Goal: Find specific page/section: Find specific page/section

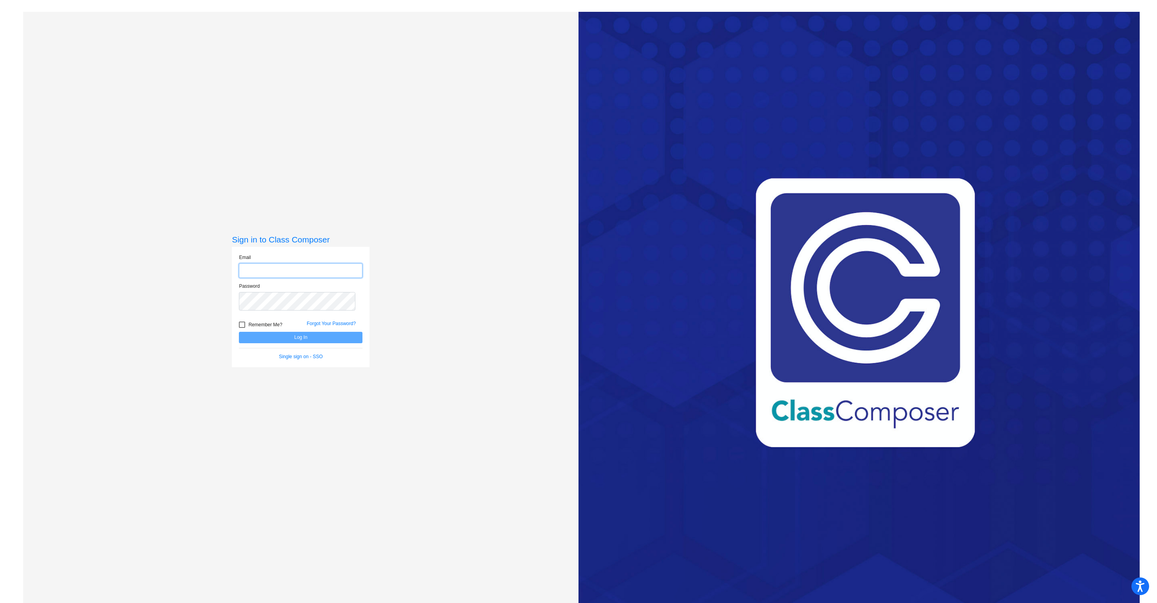
type input "[EMAIL_ADDRESS][DOMAIN_NAME]"
click at [307, 343] on button "Log In" at bounding box center [301, 337] width 124 height 11
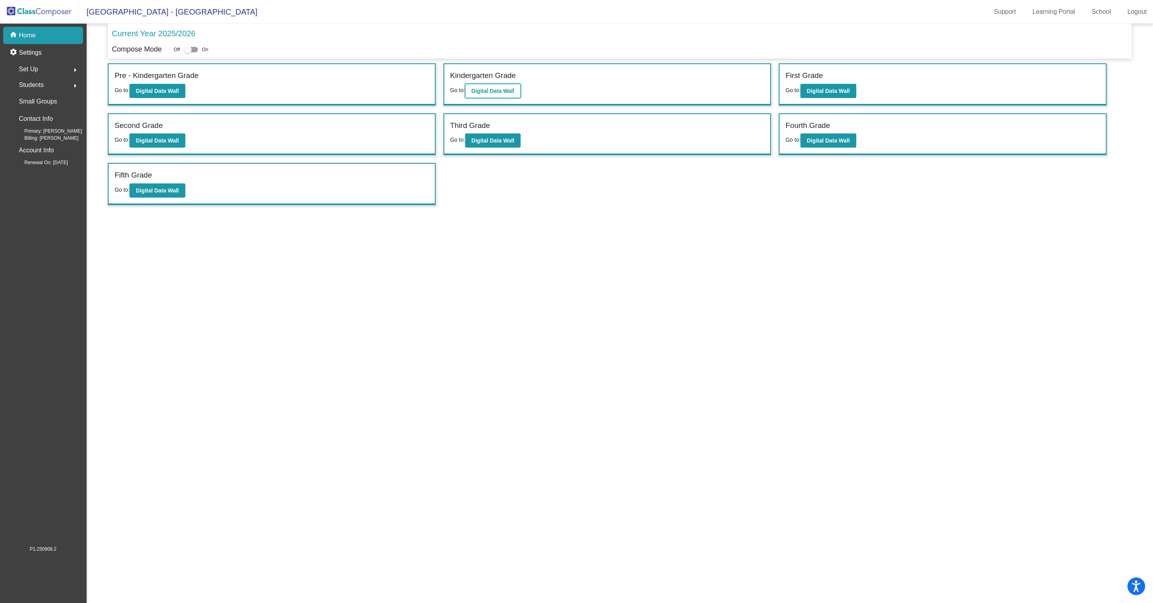
click at [514, 94] on b "Digital Data Wall" at bounding box center [492, 91] width 43 height 6
click at [817, 94] on b "Digital Data Wall" at bounding box center [828, 91] width 43 height 6
click at [502, 94] on b "Digital Data Wall" at bounding box center [492, 91] width 43 height 6
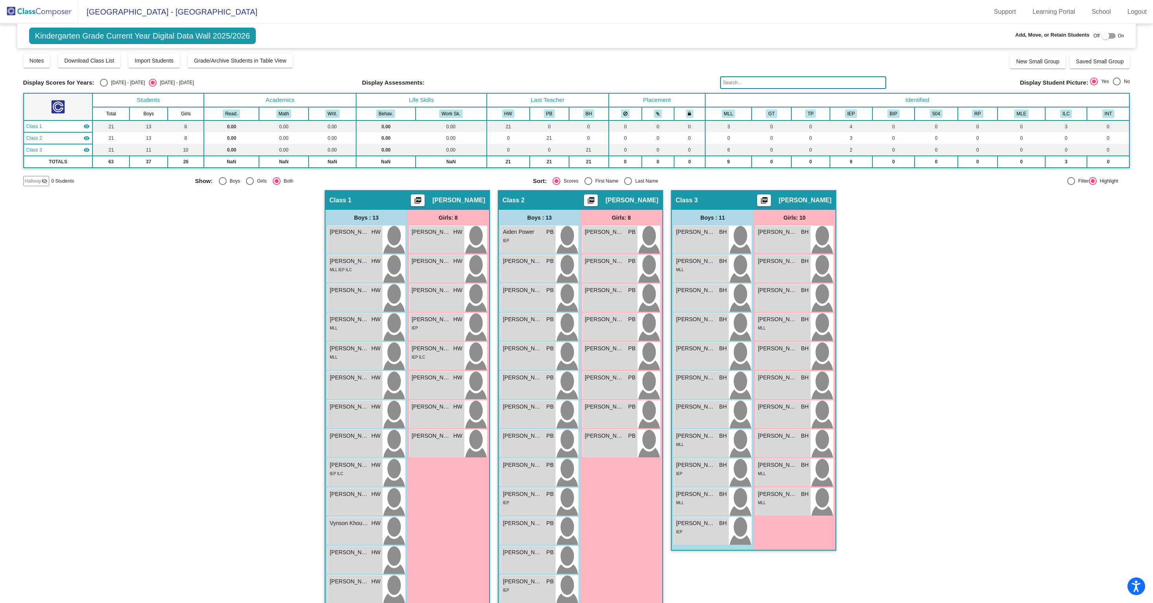
click at [684, 32] on div "Kindergarten Grade Current Year Digital Data Wall 2025/2026 Add, Move, or Retai…" at bounding box center [576, 36] width 1119 height 24
